Goal: Find specific page/section: Find specific page/section

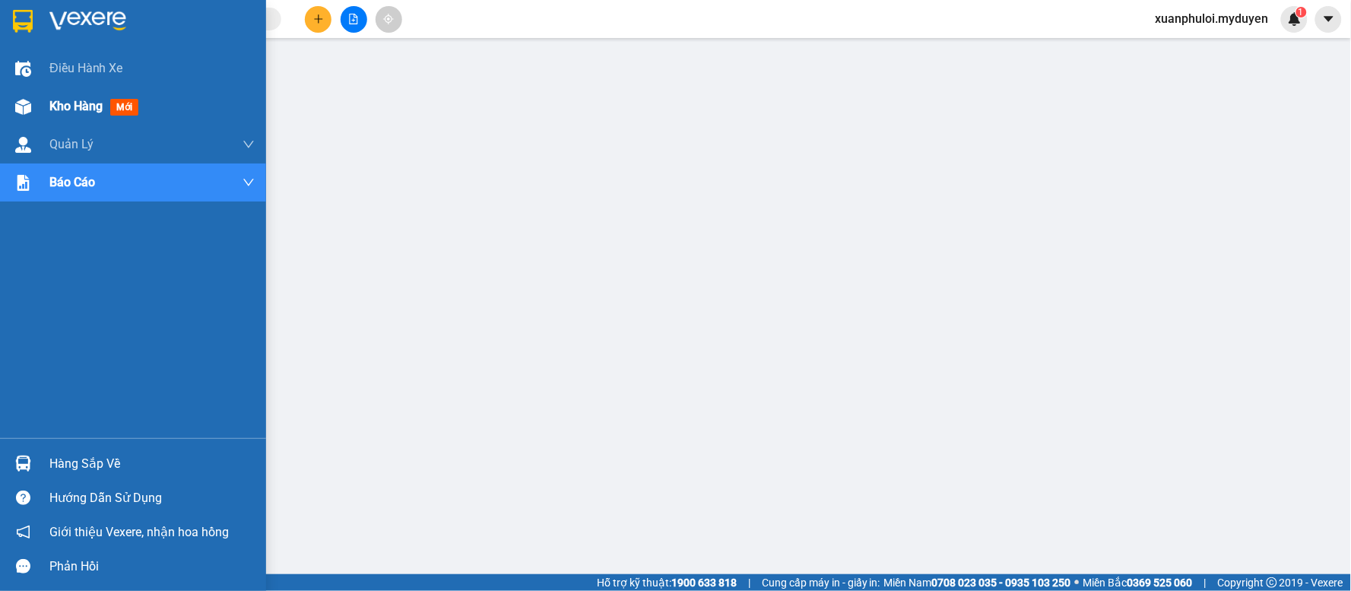
click at [74, 103] on span "Kho hàng" at bounding box center [75, 106] width 53 height 14
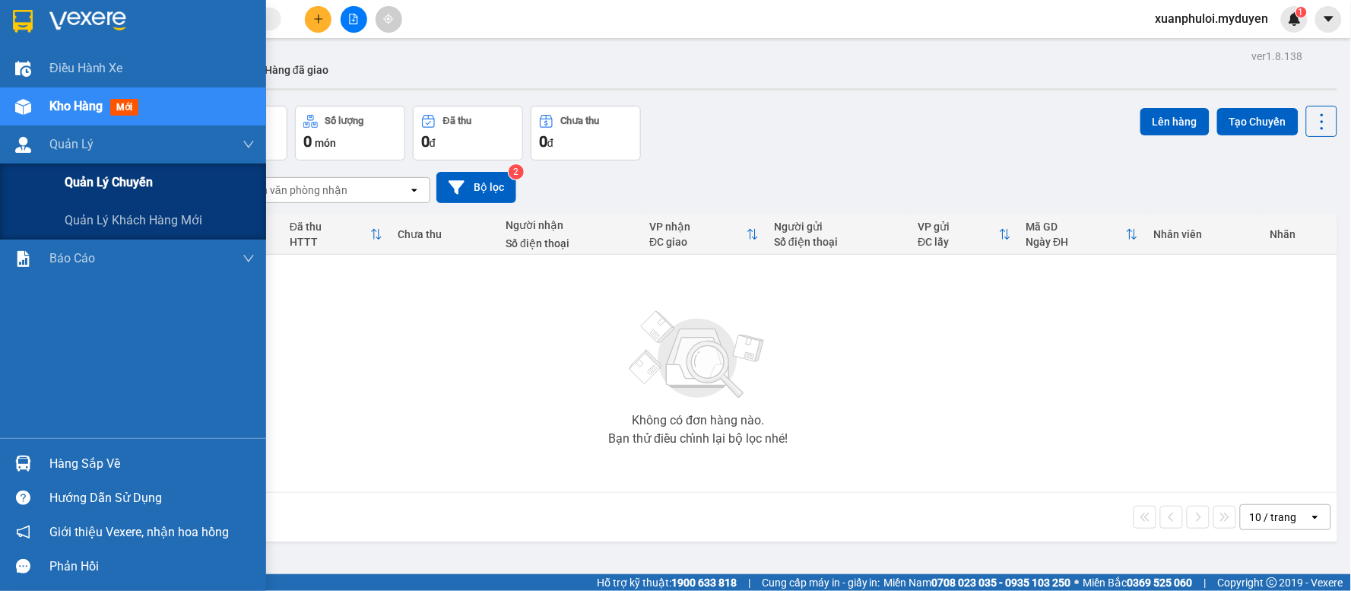
click at [93, 178] on span "Quản lý chuyến" at bounding box center [109, 182] width 88 height 19
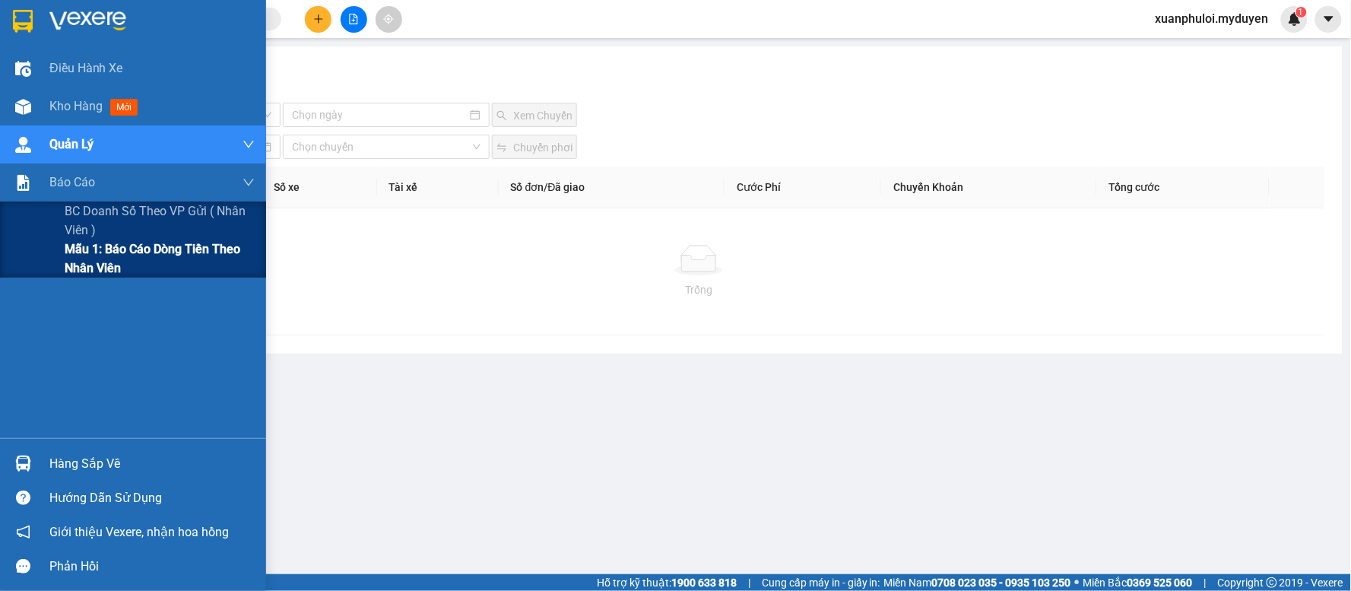
click at [86, 252] on span "Mẫu 1: Báo cáo dòng tiền theo nhân viên" at bounding box center [160, 258] width 190 height 38
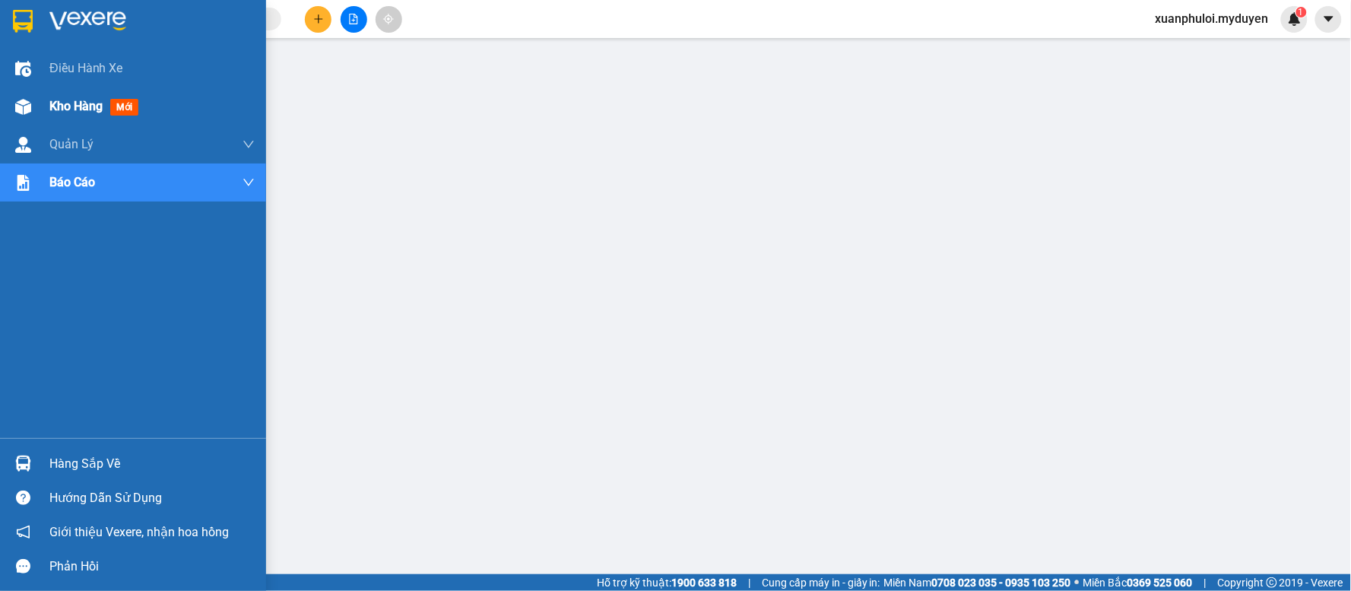
click at [59, 110] on span "Kho hàng" at bounding box center [75, 106] width 53 height 14
